Goal: Information Seeking & Learning: Learn about a topic

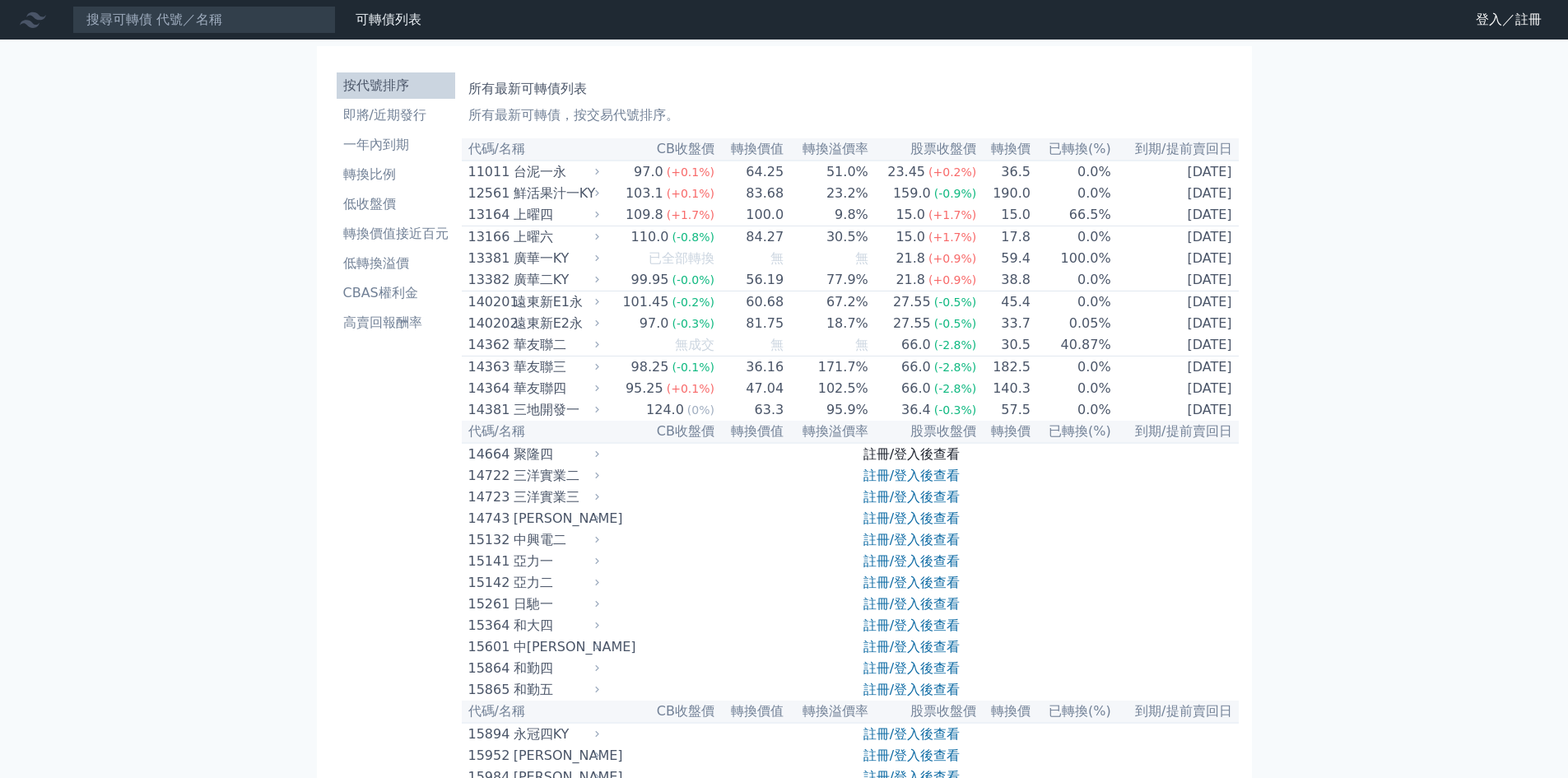
click at [912, 462] on link "註冊/登入後查看" at bounding box center [912, 454] width 96 height 15
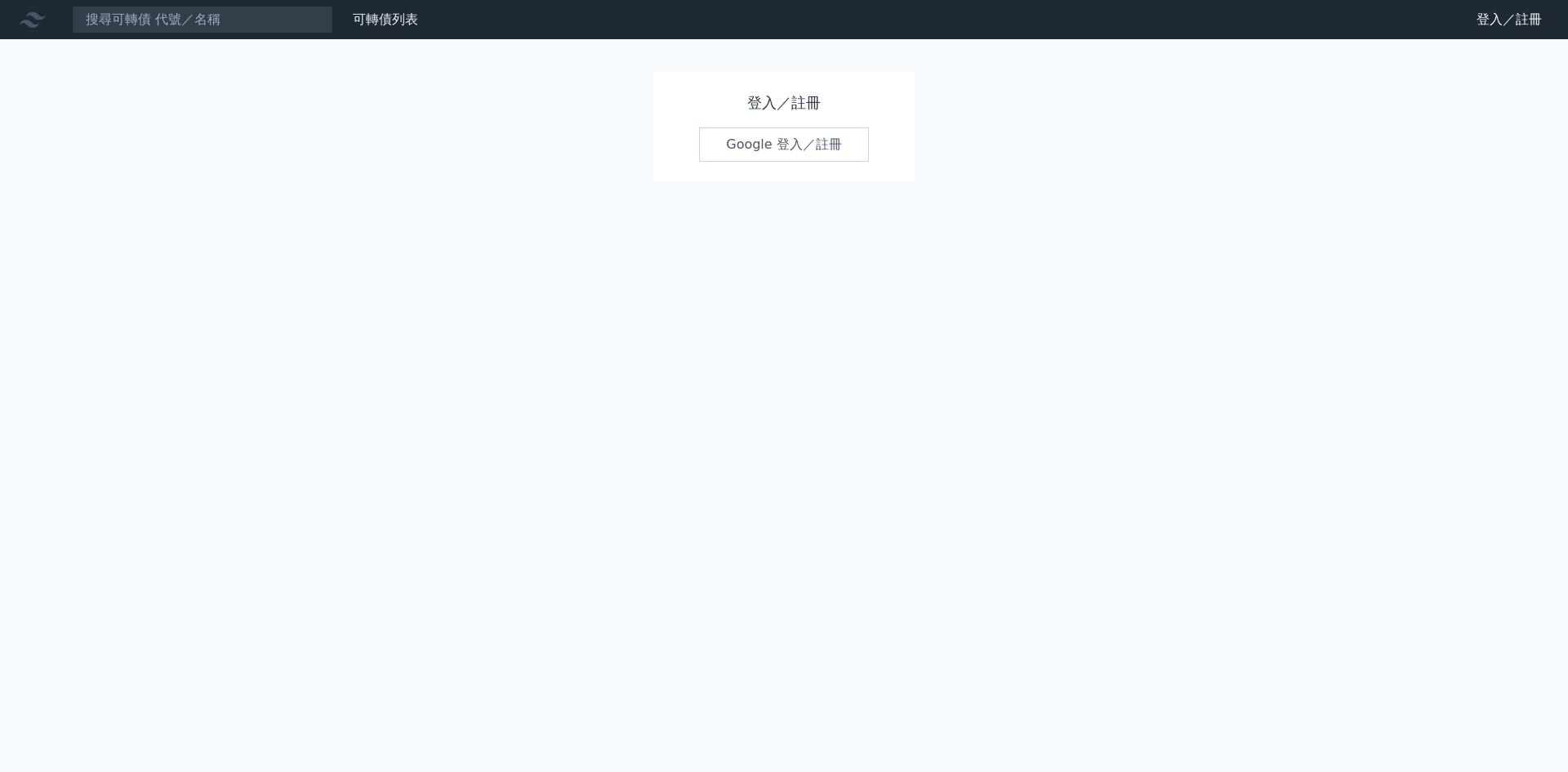
click at [758, 149] on link "Google 登入／註冊" at bounding box center [784, 144] width 170 height 35
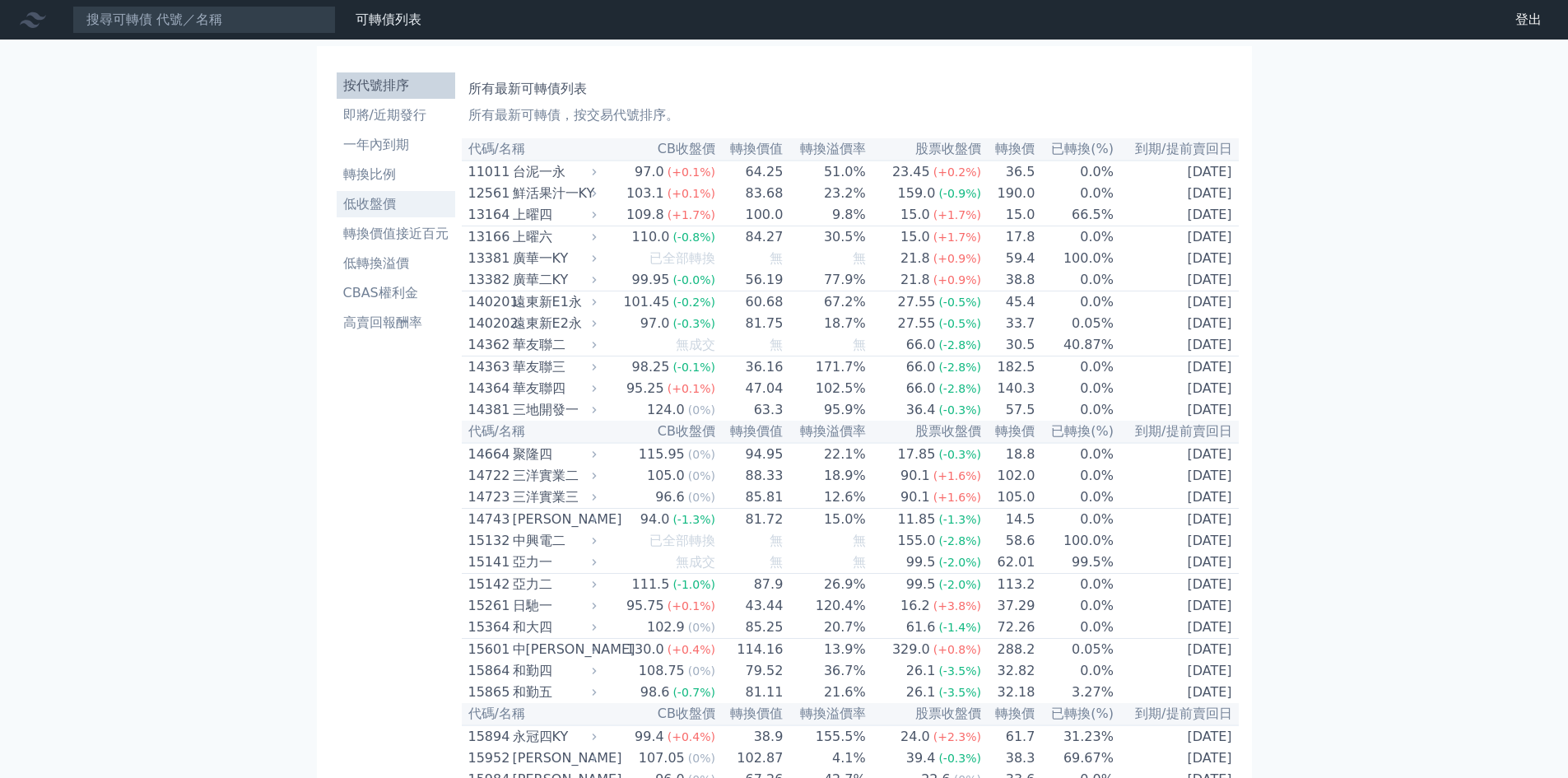
click at [363, 213] on li "低收盤價" at bounding box center [395, 203] width 118 height 20
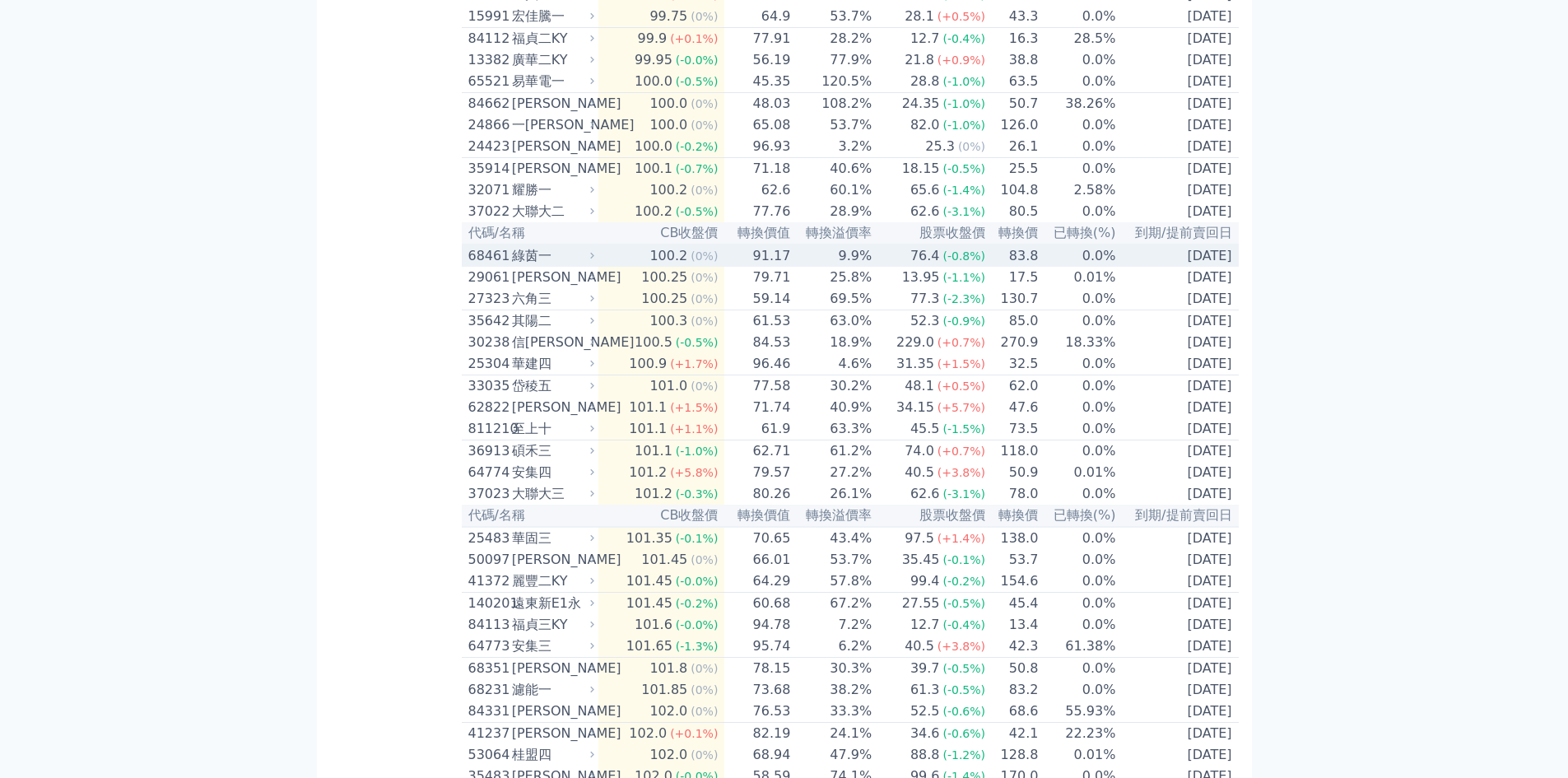
scroll to position [1894, 0]
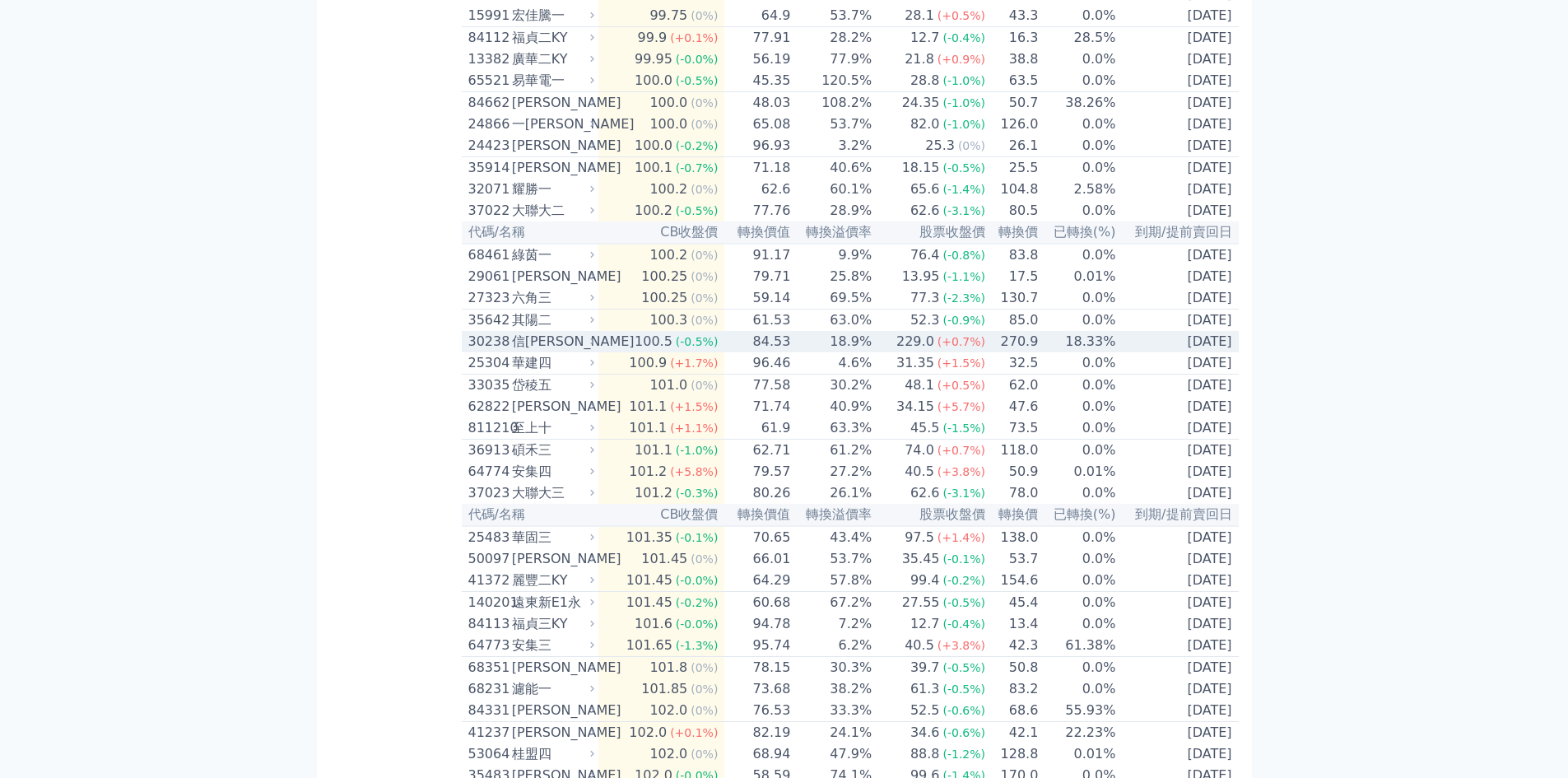
click at [1171, 352] on td "[DATE]" at bounding box center [1177, 341] width 122 height 21
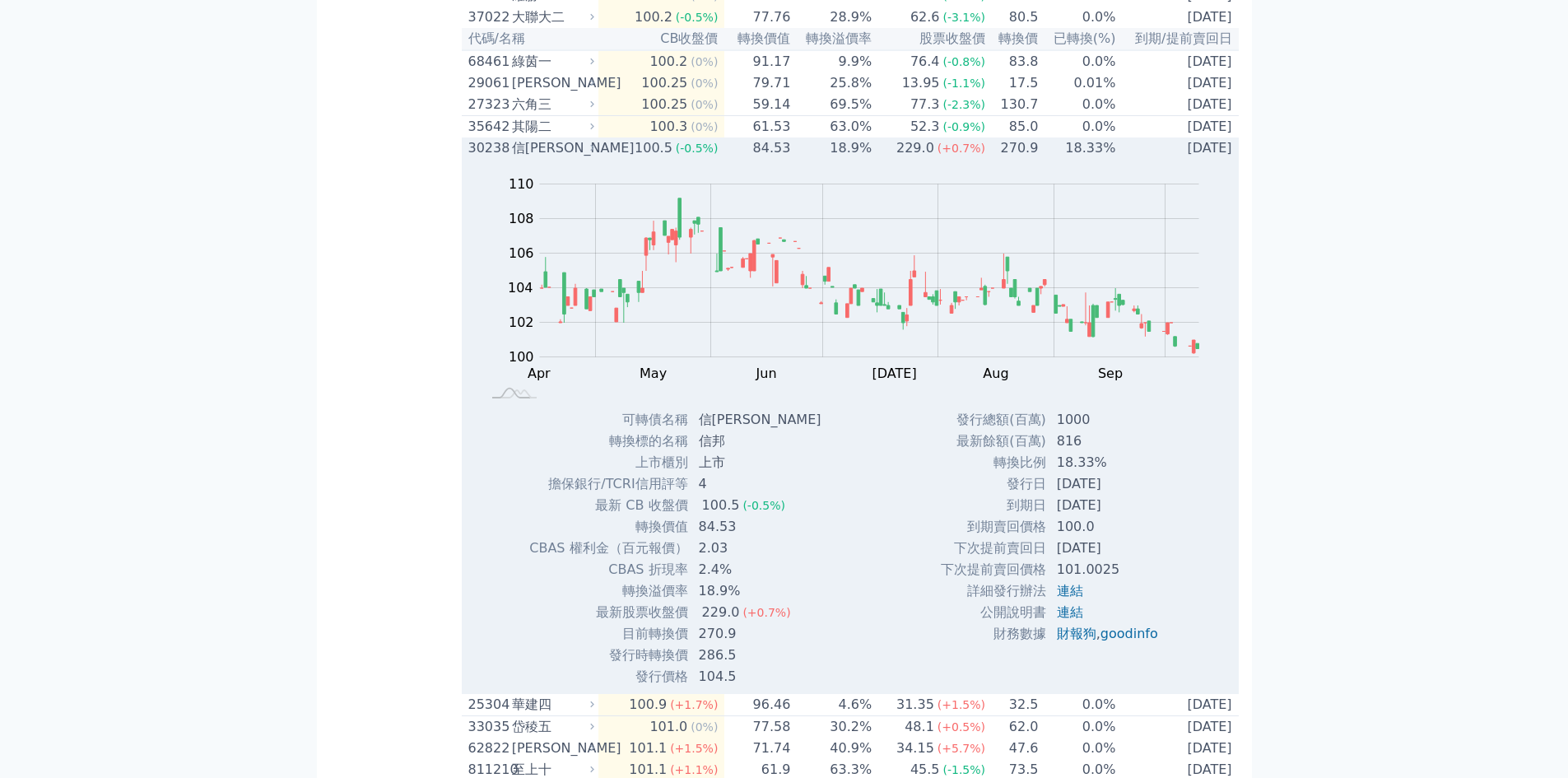
scroll to position [2058, 0]
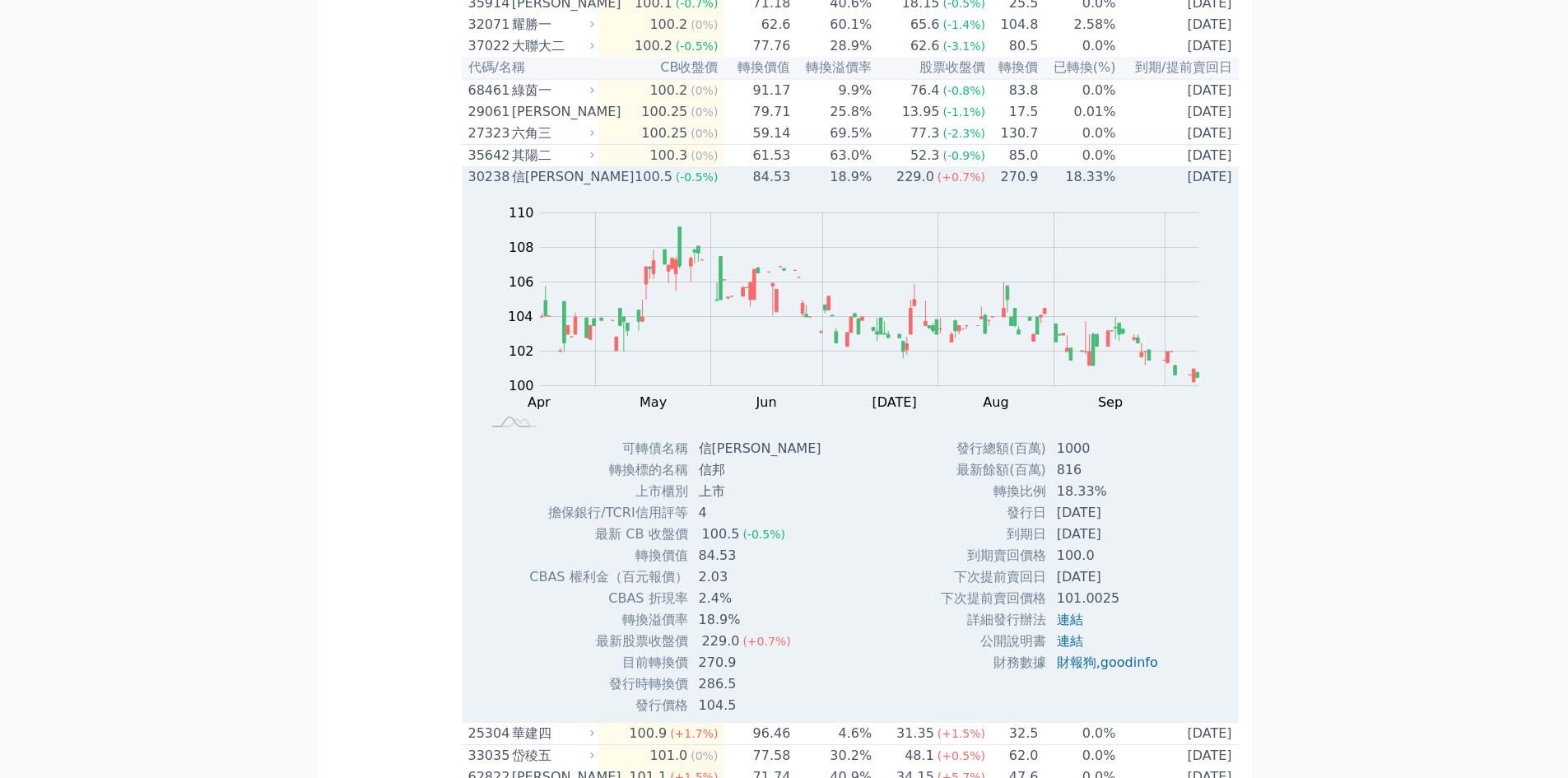
click at [789, 188] on td "84.53" at bounding box center [758, 177] width 66 height 21
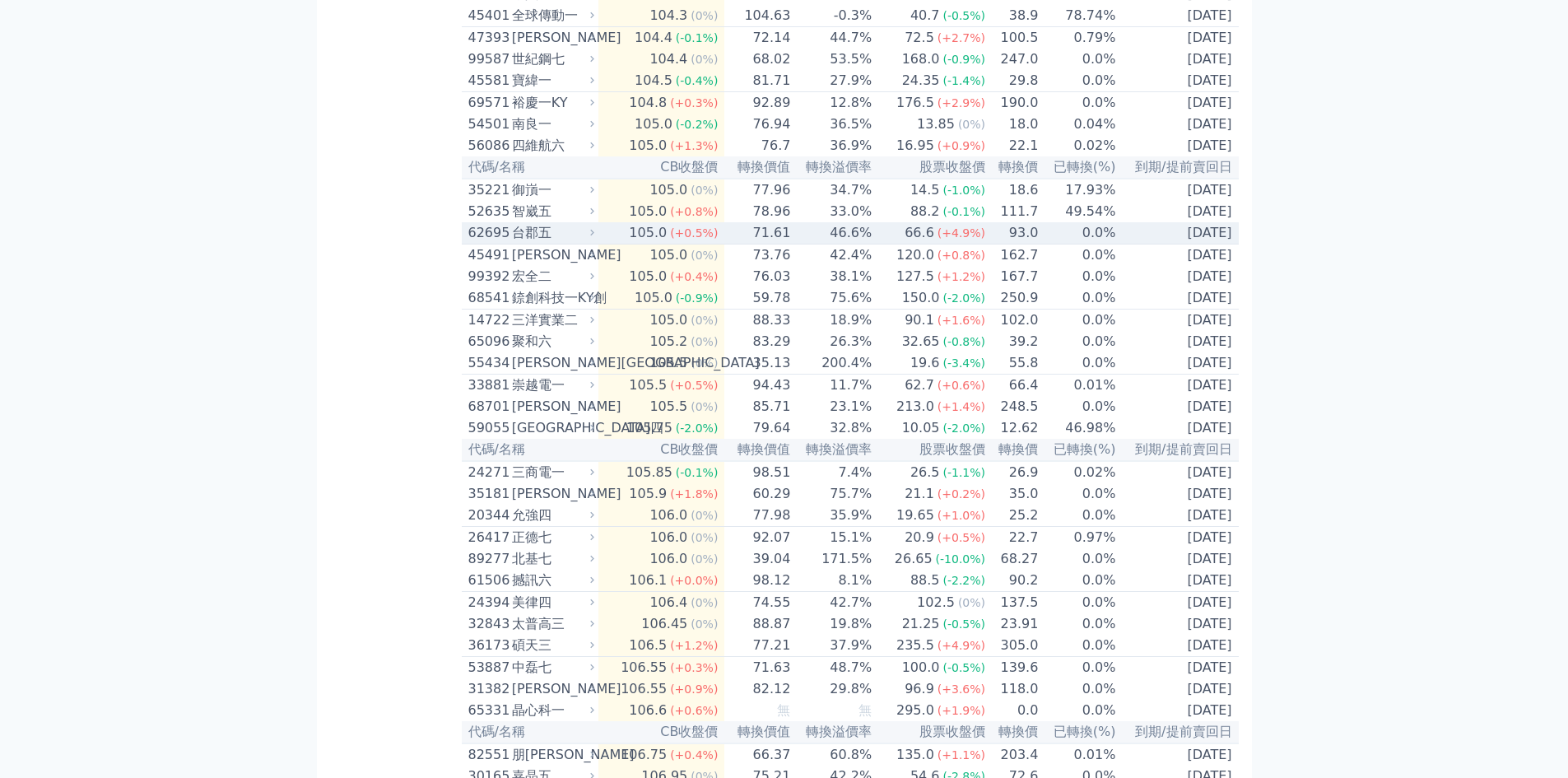
scroll to position [3375, 0]
